Goal: Information Seeking & Learning: Understand process/instructions

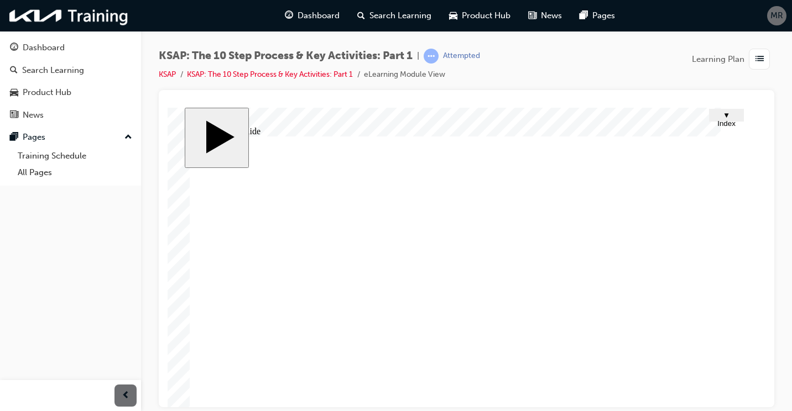
scroll to position [98, 0]
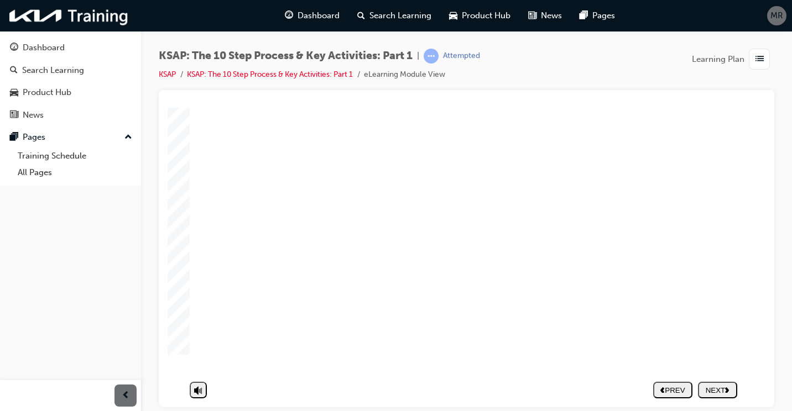
click at [720, 378] on nav "PREV NEXT SUBMIT" at bounding box center [695, 389] width 84 height 25
drag, startPoint x: 703, startPoint y: 210, endPoint x: 716, endPoint y: 223, distance: 18.8
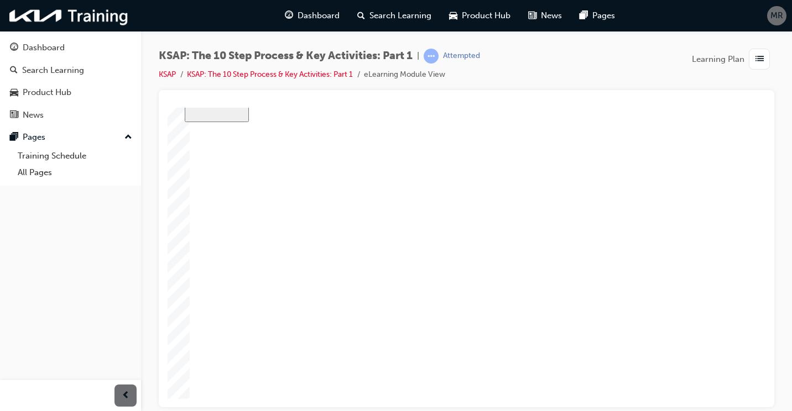
scroll to position [0, 0]
click at [721, 386] on div "NEXT" at bounding box center [717, 390] width 30 height 8
click at [724, 386] on div "NEXT" at bounding box center [717, 390] width 30 height 8
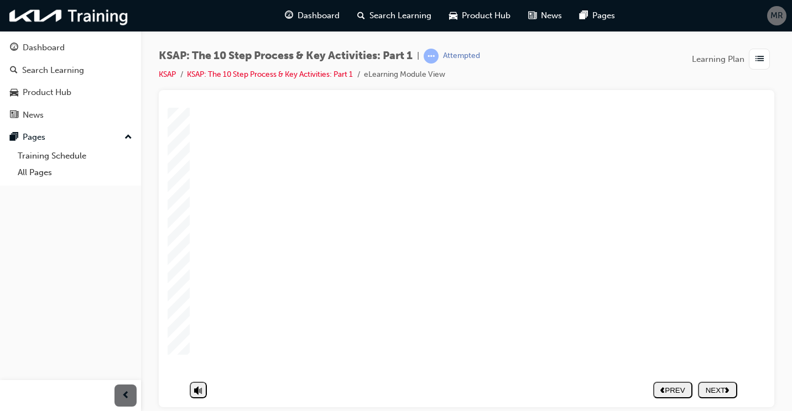
click at [729, 387] on icon "next" at bounding box center [727, 390] width 4 height 6
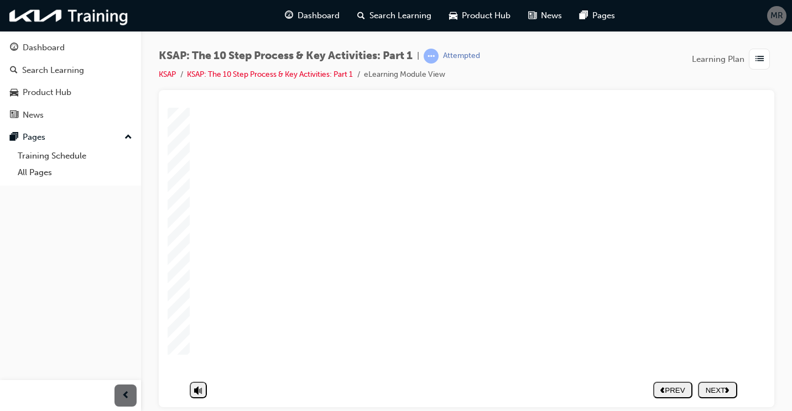
click at [223, 72] on div at bounding box center [195, 44] width 55 height 55
click at [723, 387] on button "NEXT" at bounding box center [717, 390] width 39 height 17
click at [723, 386] on div "NEXT" at bounding box center [717, 390] width 30 height 8
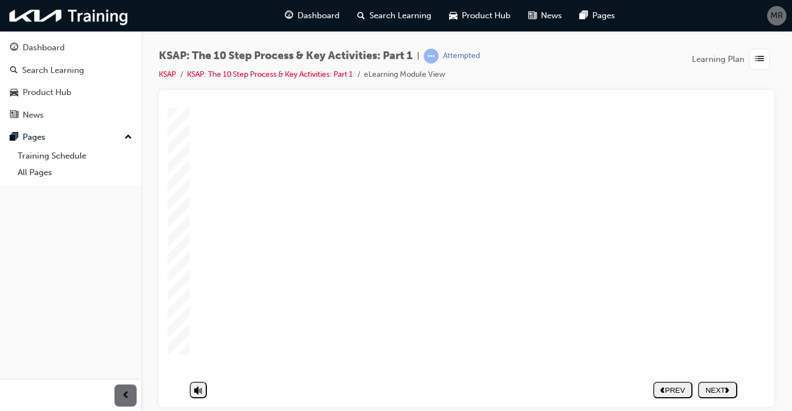
click at [723, 386] on div "NEXT" at bounding box center [717, 390] width 30 height 8
drag, startPoint x: 709, startPoint y: 379, endPoint x: 677, endPoint y: 383, distance: 31.8
click at [710, 386] on div "NEXT" at bounding box center [717, 390] width 30 height 8
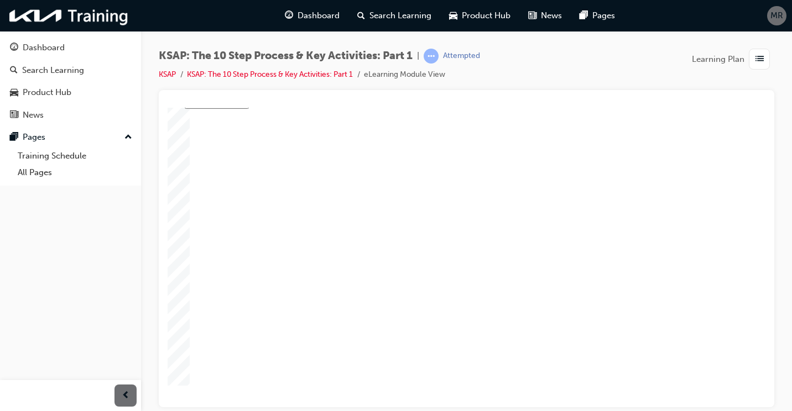
scroll to position [98, 0]
click at [721, 386] on div "NEXT" at bounding box center [717, 390] width 30 height 8
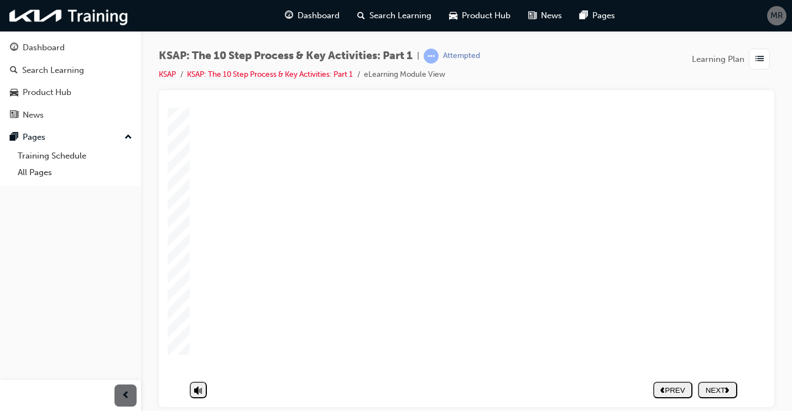
click at [729, 382] on button "NEXT" at bounding box center [717, 390] width 39 height 17
click at [711, 378] on nav "PREV NEXT SUBMIT" at bounding box center [695, 381] width 84 height 25
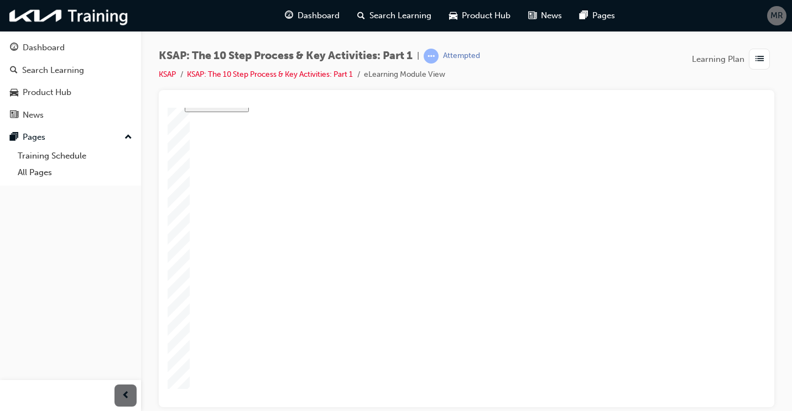
scroll to position [98, 0]
click at [720, 382] on nav "PREV NEXT SUBMIT" at bounding box center [695, 381] width 84 height 25
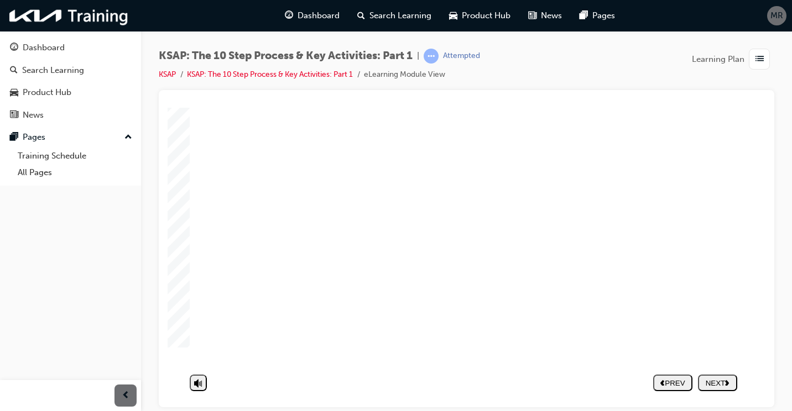
scroll to position [98, 0]
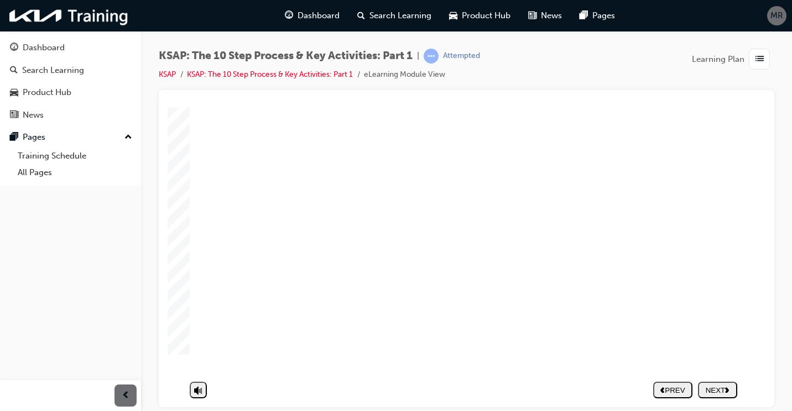
click at [731, 382] on nav "PREV NEXT SUBMIT" at bounding box center [695, 389] width 84 height 25
